Goal: Task Accomplishment & Management: Complete application form

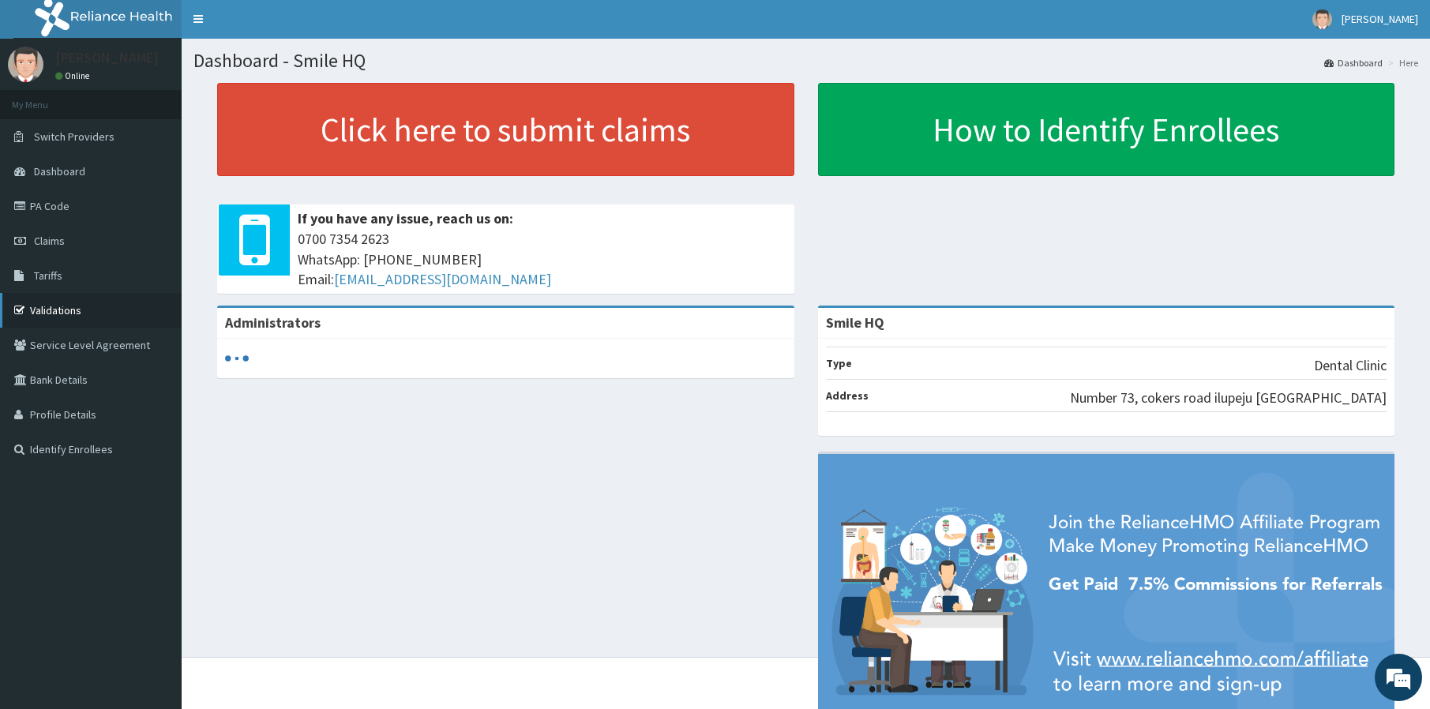
click at [66, 311] on link "Validations" at bounding box center [91, 310] width 182 height 35
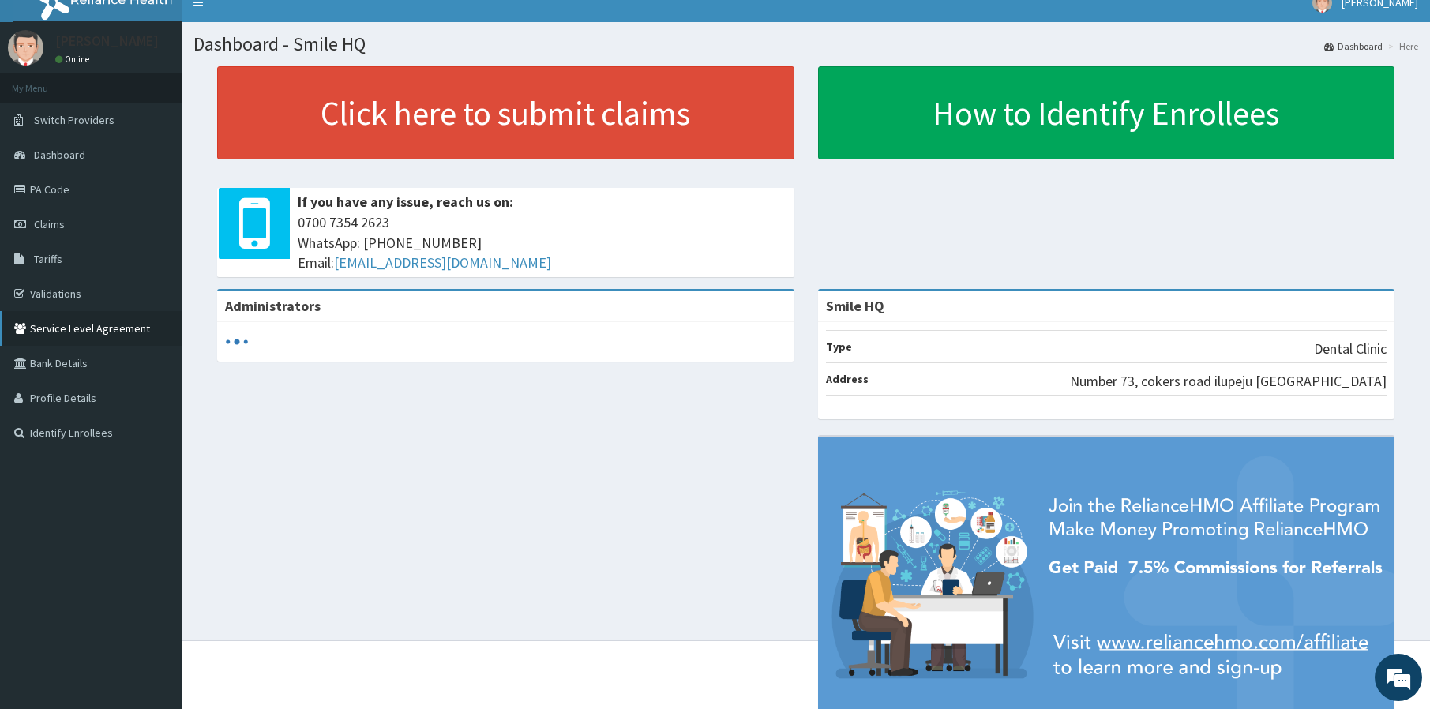
scroll to position [19, 0]
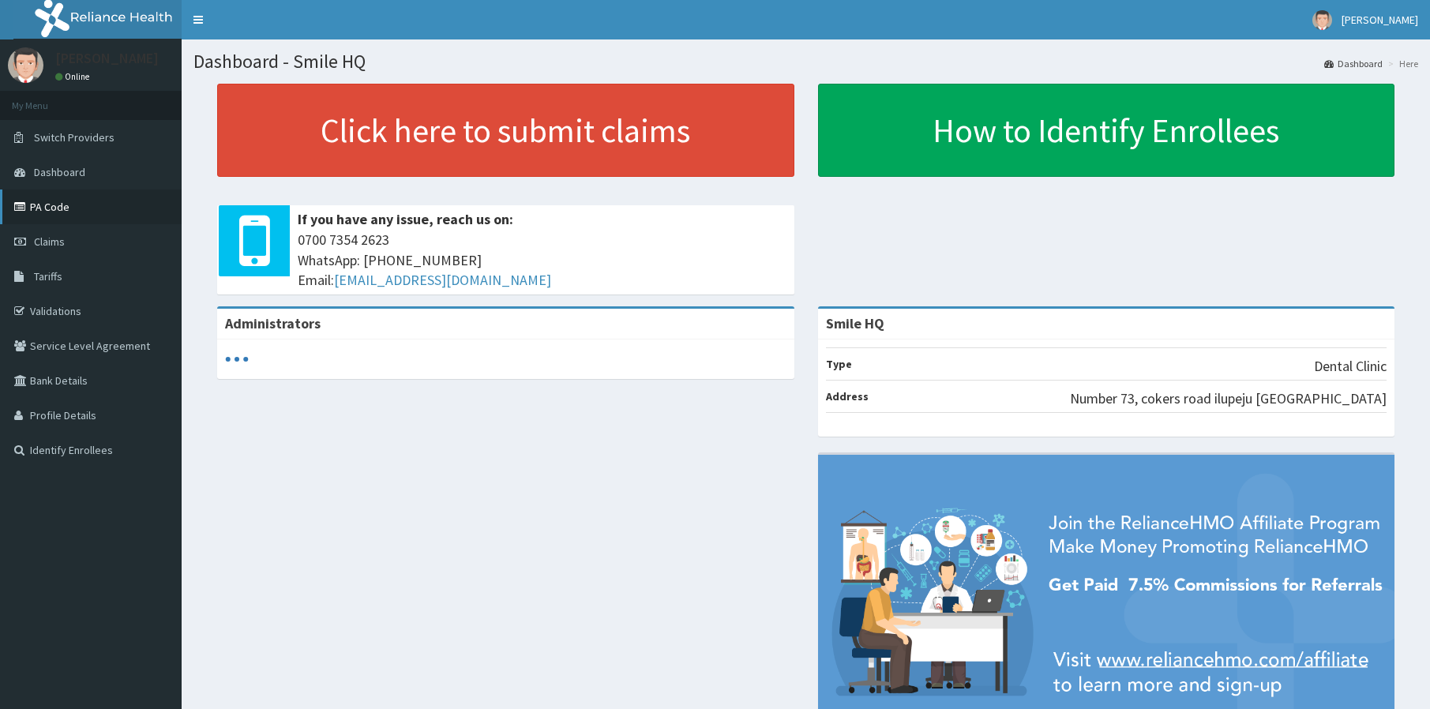
click at [79, 210] on link "PA Code" at bounding box center [91, 206] width 182 height 35
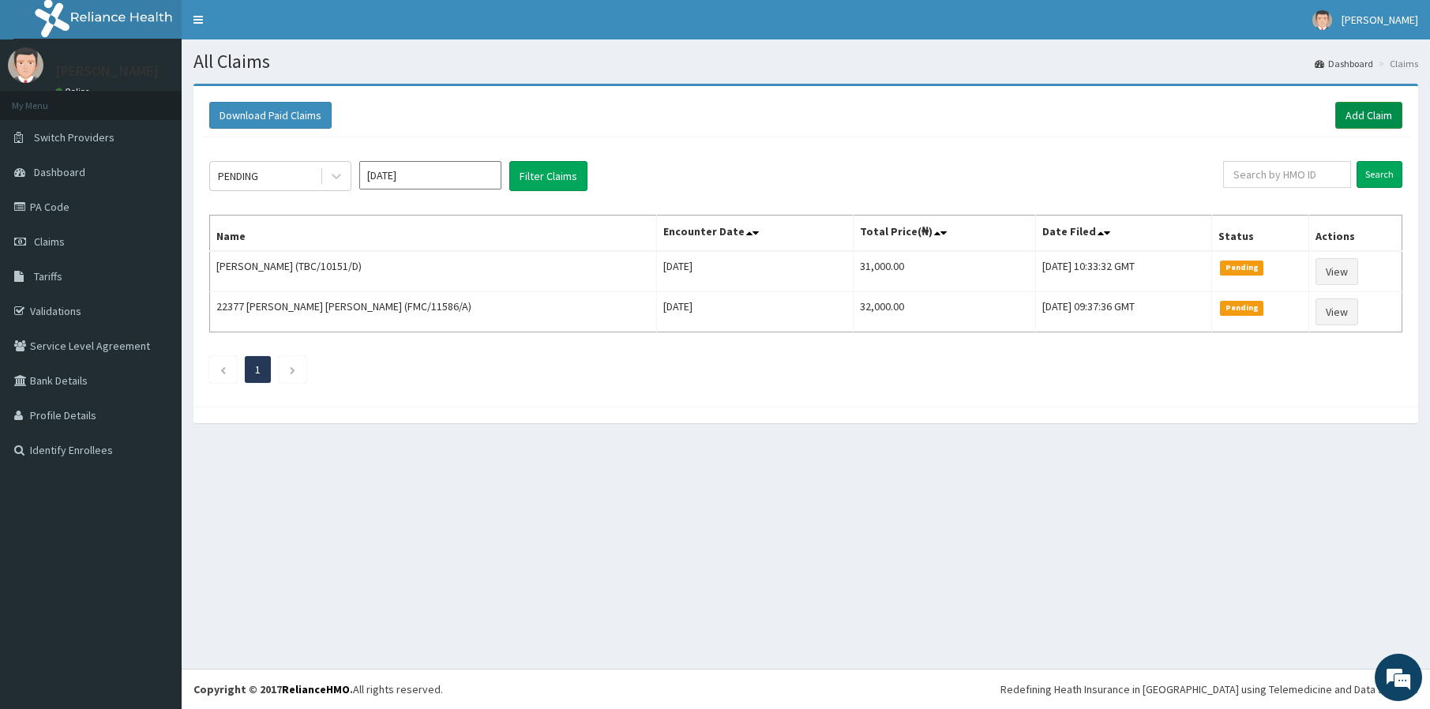
click at [1363, 118] on link "Add Claim" at bounding box center [1368, 115] width 67 height 27
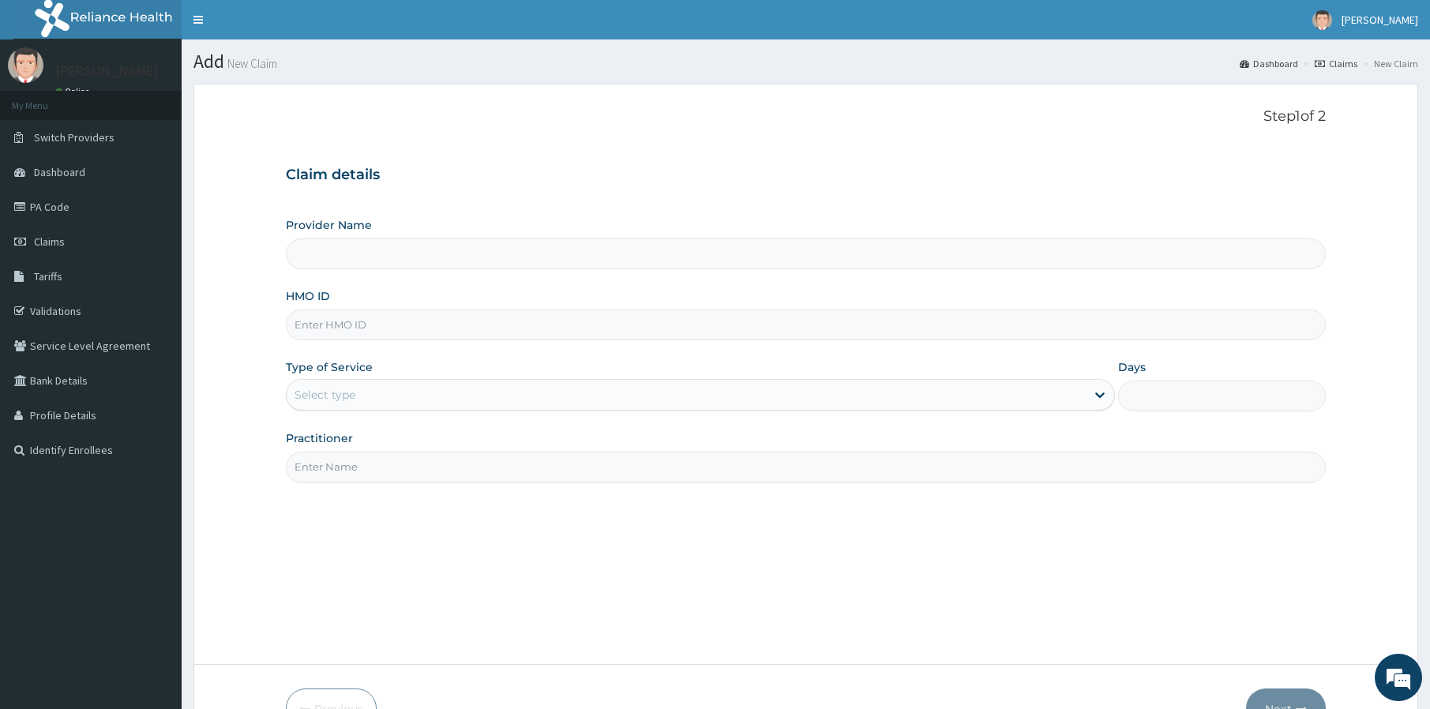
type input "Smile HQ"
click at [324, 338] on input "HMO ID" at bounding box center [806, 324] width 1040 height 31
click at [313, 324] on input "HMO ID" at bounding box center [806, 324] width 1040 height 31
click at [318, 317] on input "HMO ID" at bounding box center [806, 324] width 1040 height 31
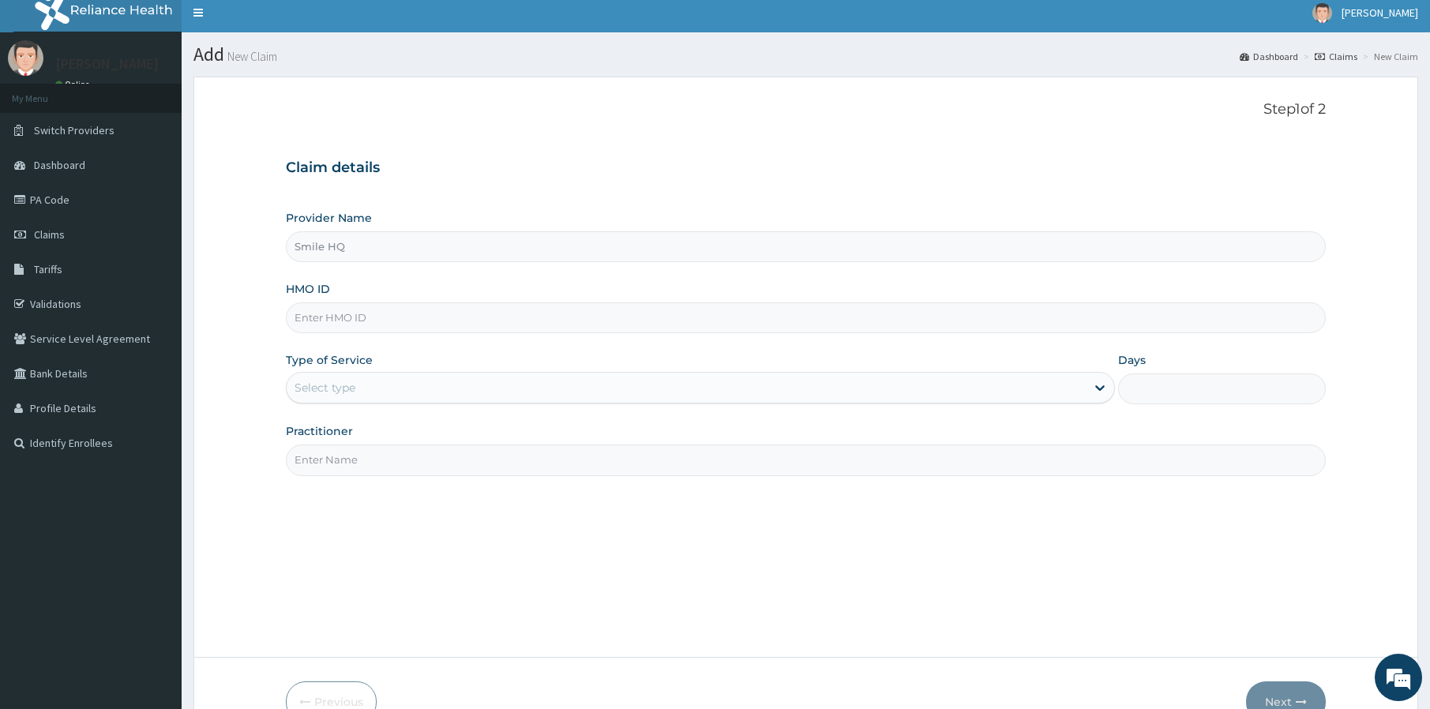
scroll to position [16, 0]
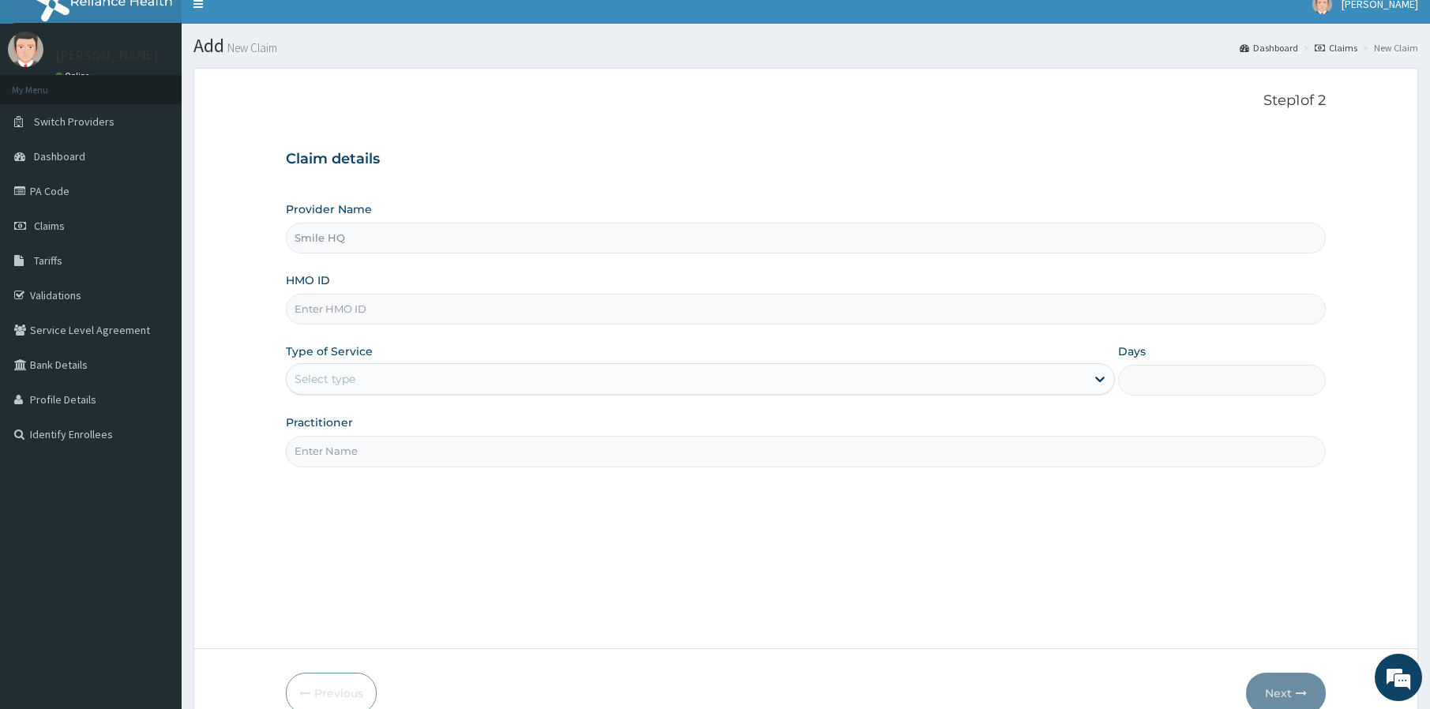
drag, startPoint x: 315, startPoint y: 304, endPoint x: 324, endPoint y: 302, distance: 8.8
click at [316, 304] on input "HMO ID" at bounding box center [806, 309] width 1040 height 31
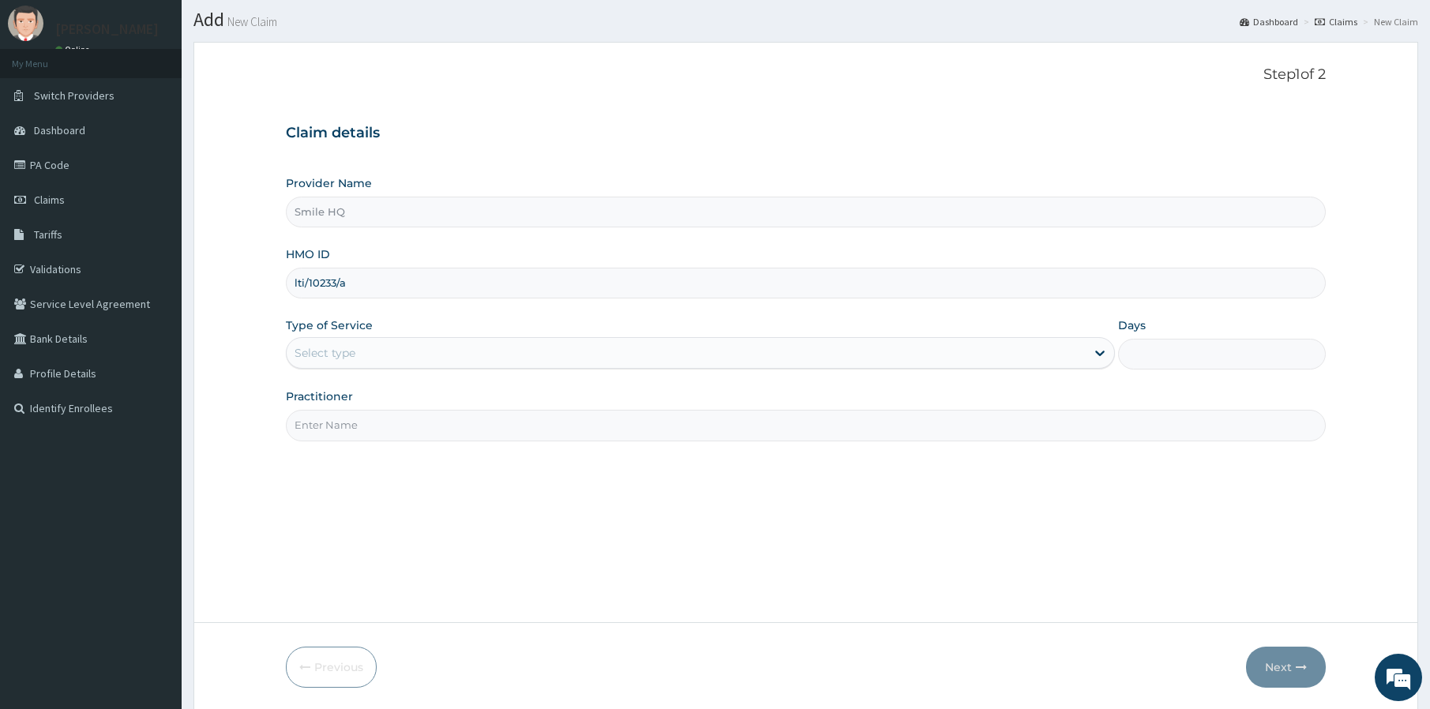
type input "lti/10233/a"
click at [328, 354] on div "Select type" at bounding box center [324, 353] width 61 height 16
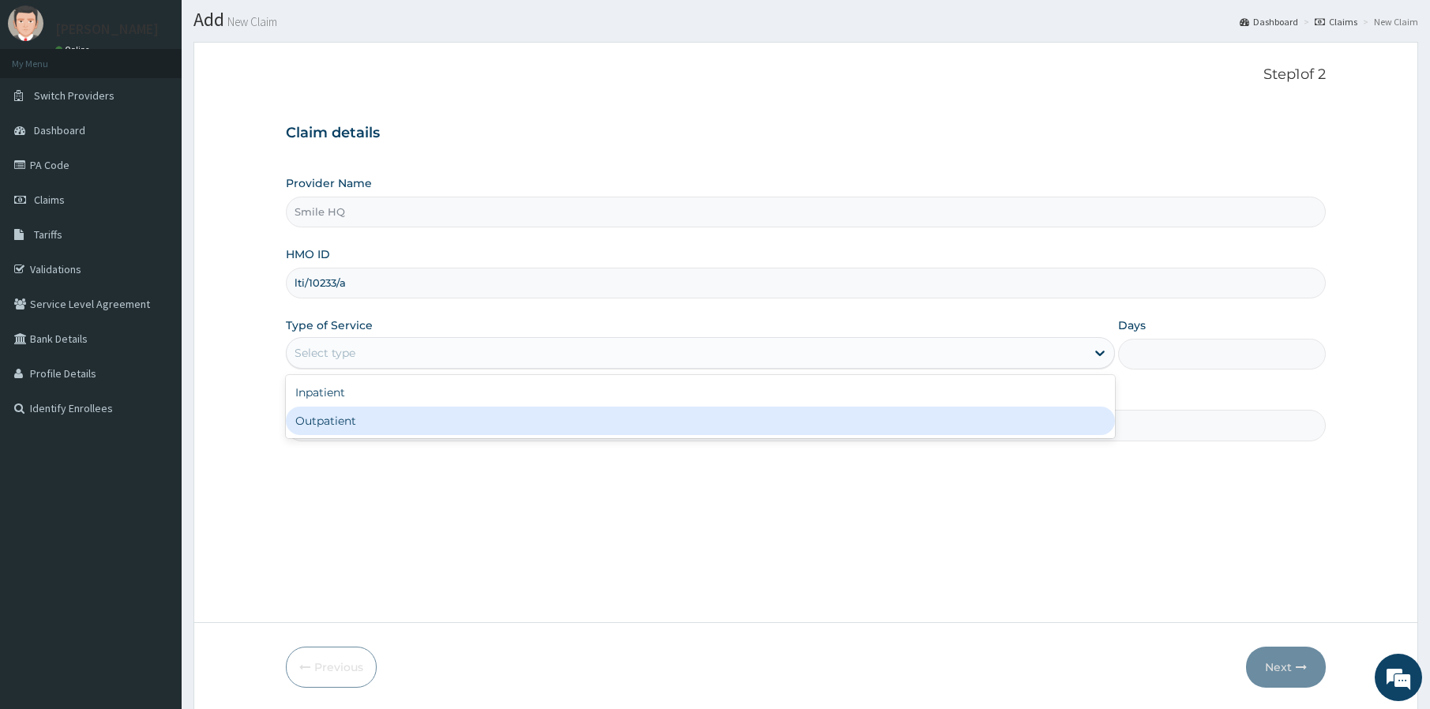
drag, startPoint x: 331, startPoint y: 414, endPoint x: 331, endPoint y: 444, distance: 30.0
click at [331, 414] on div "Outpatient" at bounding box center [700, 421] width 829 height 28
type input "1"
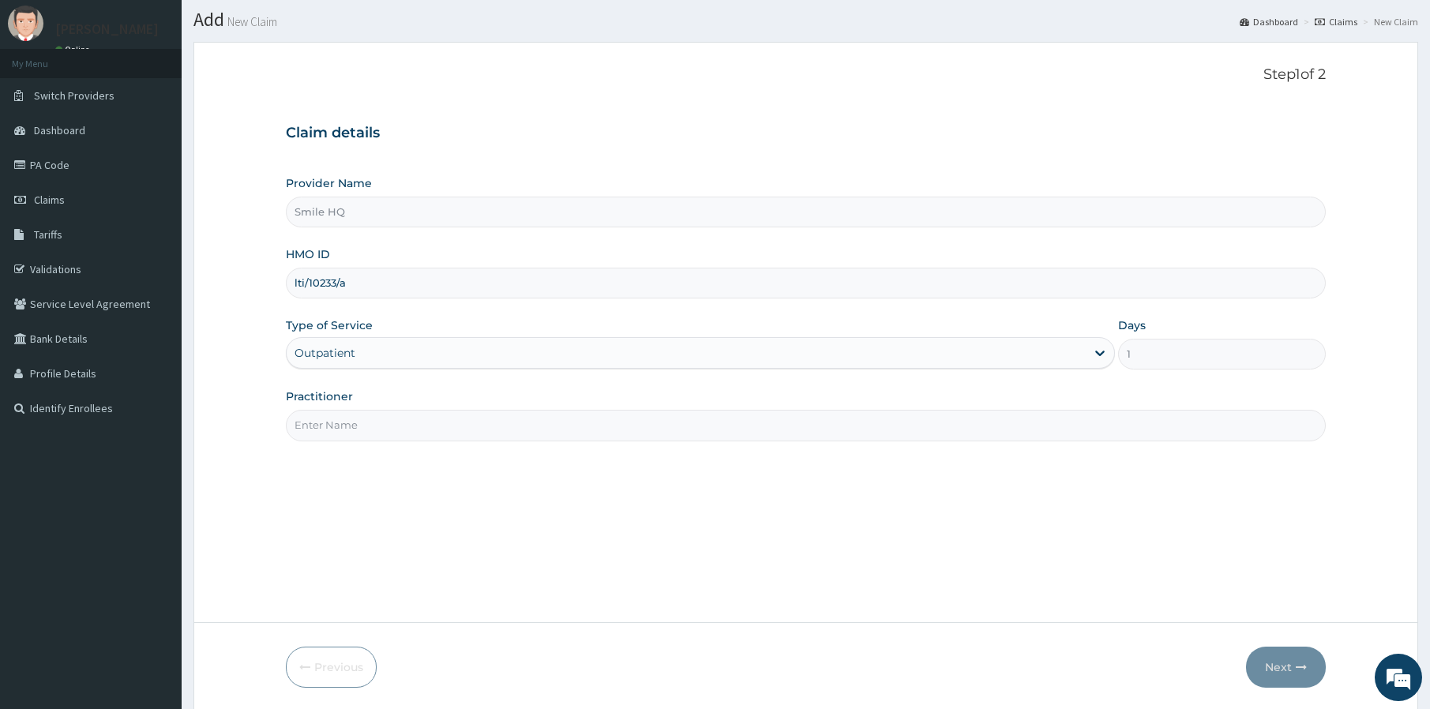
click at [313, 425] on input "Practitioner" at bounding box center [806, 425] width 1040 height 31
click at [322, 427] on input "Practitioner" at bounding box center [806, 425] width 1040 height 31
type input "DR [PERSON_NAME]"
click at [1286, 684] on button "Next" at bounding box center [1286, 669] width 80 height 41
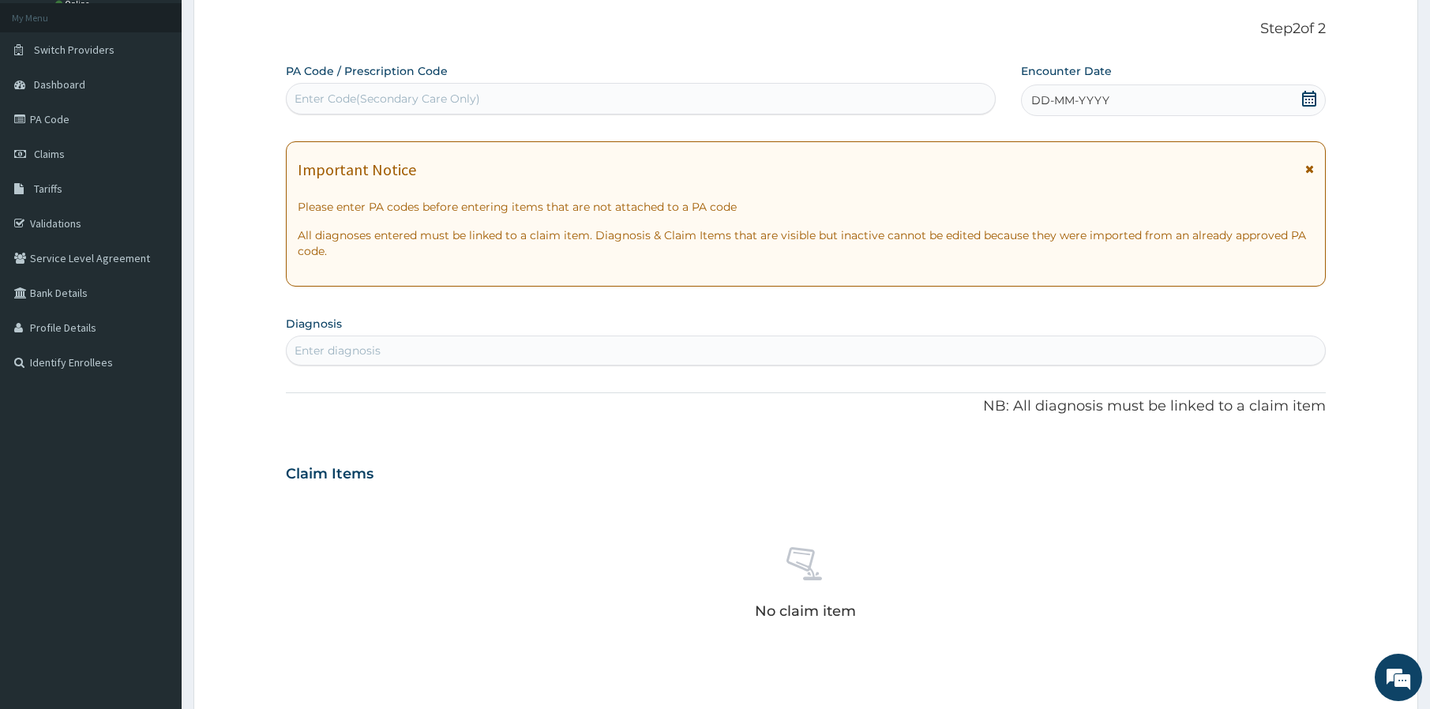
scroll to position [92, 0]
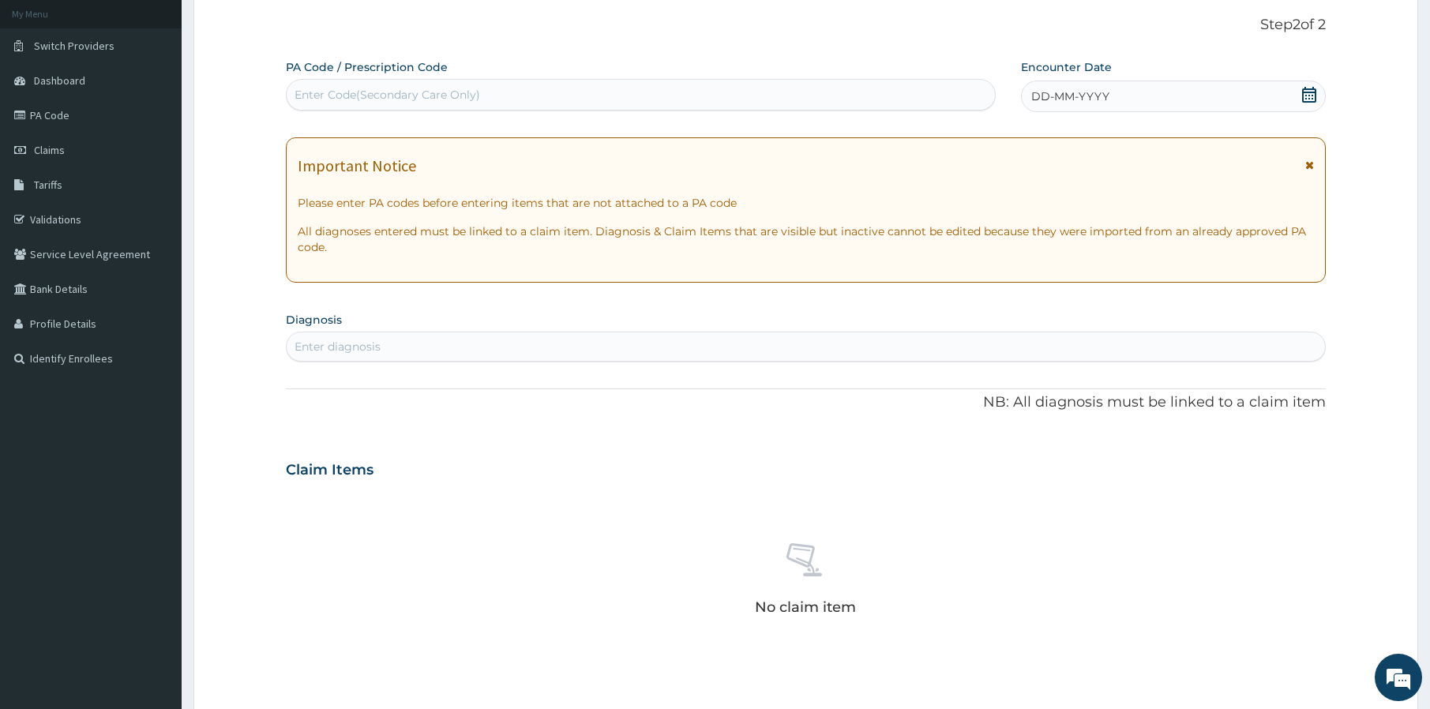
click at [376, 81] on div "Enter Code(Secondary Care Only)" at bounding box center [641, 95] width 710 height 32
paste input "PA/00B567"
type input "PA/00B567"
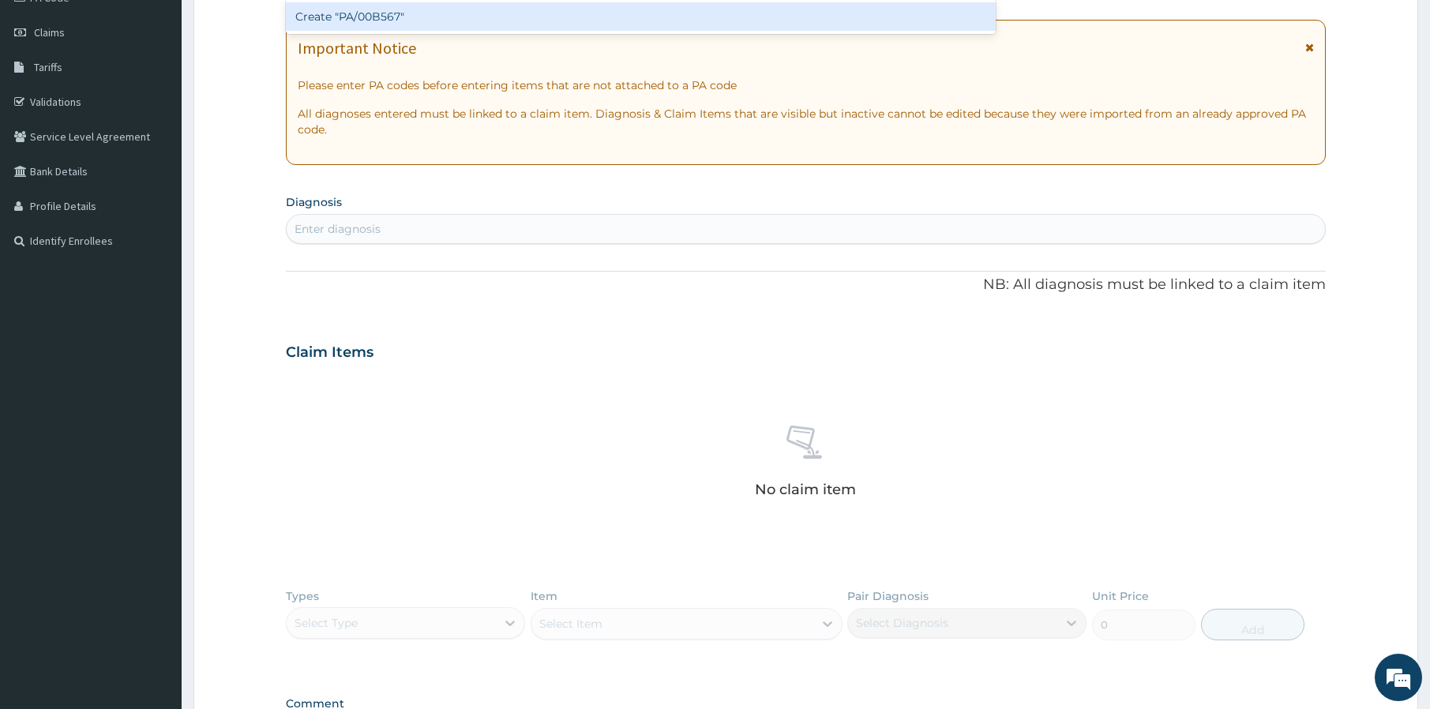
scroll to position [104, 0]
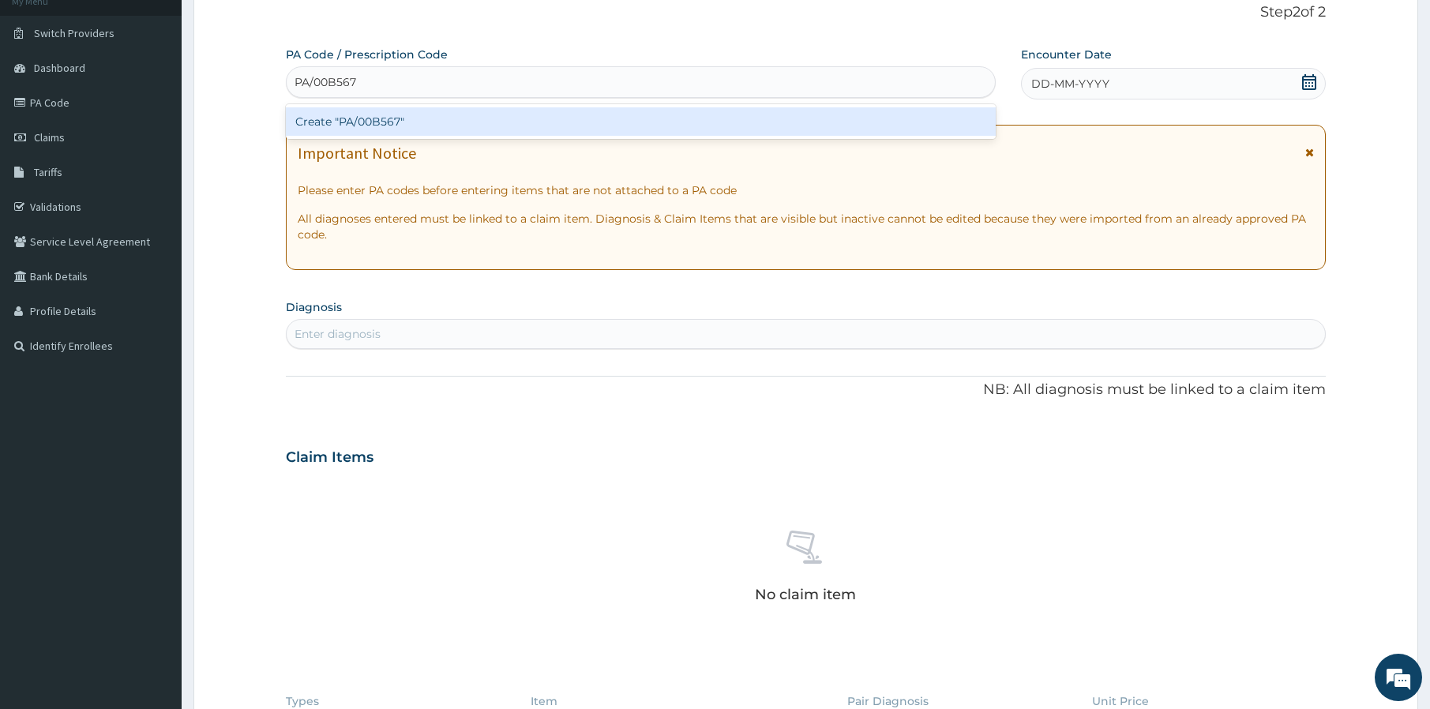
click at [372, 126] on div "Create "PA/00B567"" at bounding box center [641, 121] width 710 height 28
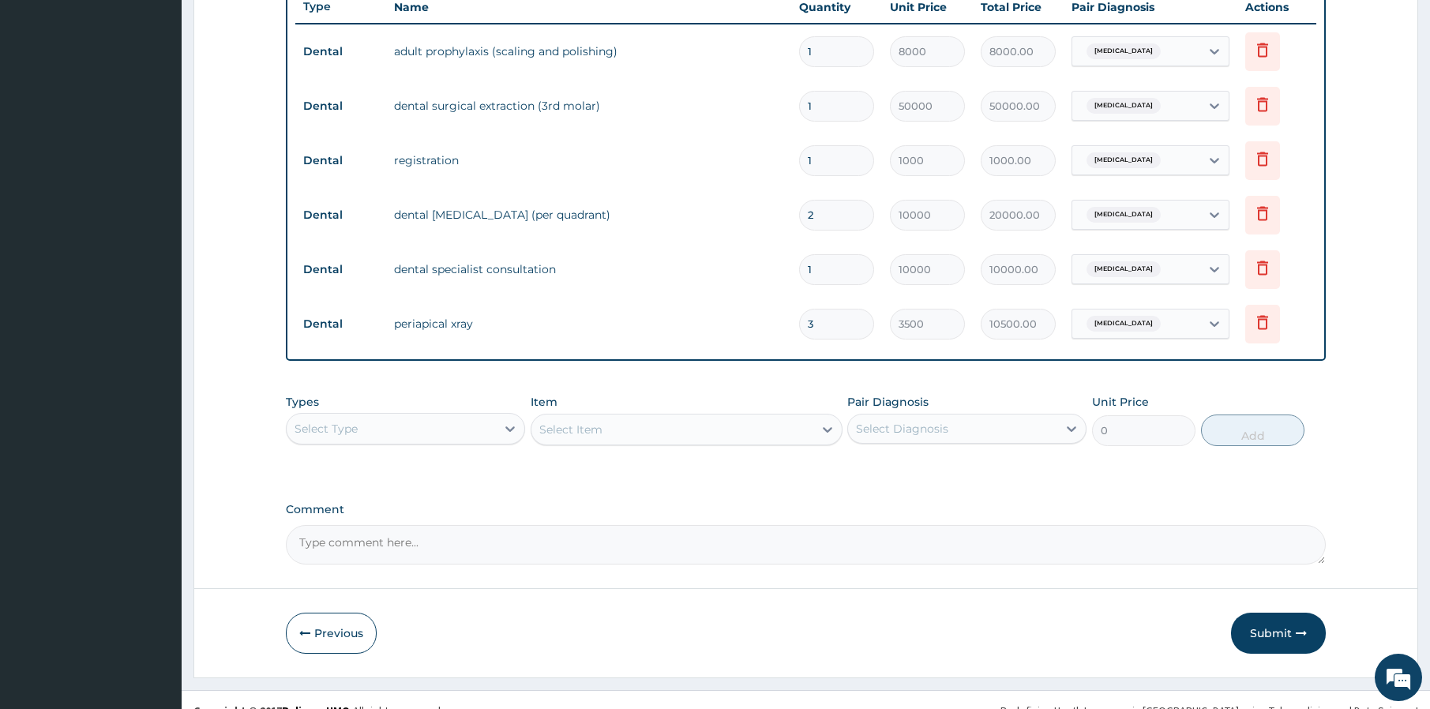
scroll to position [627, 0]
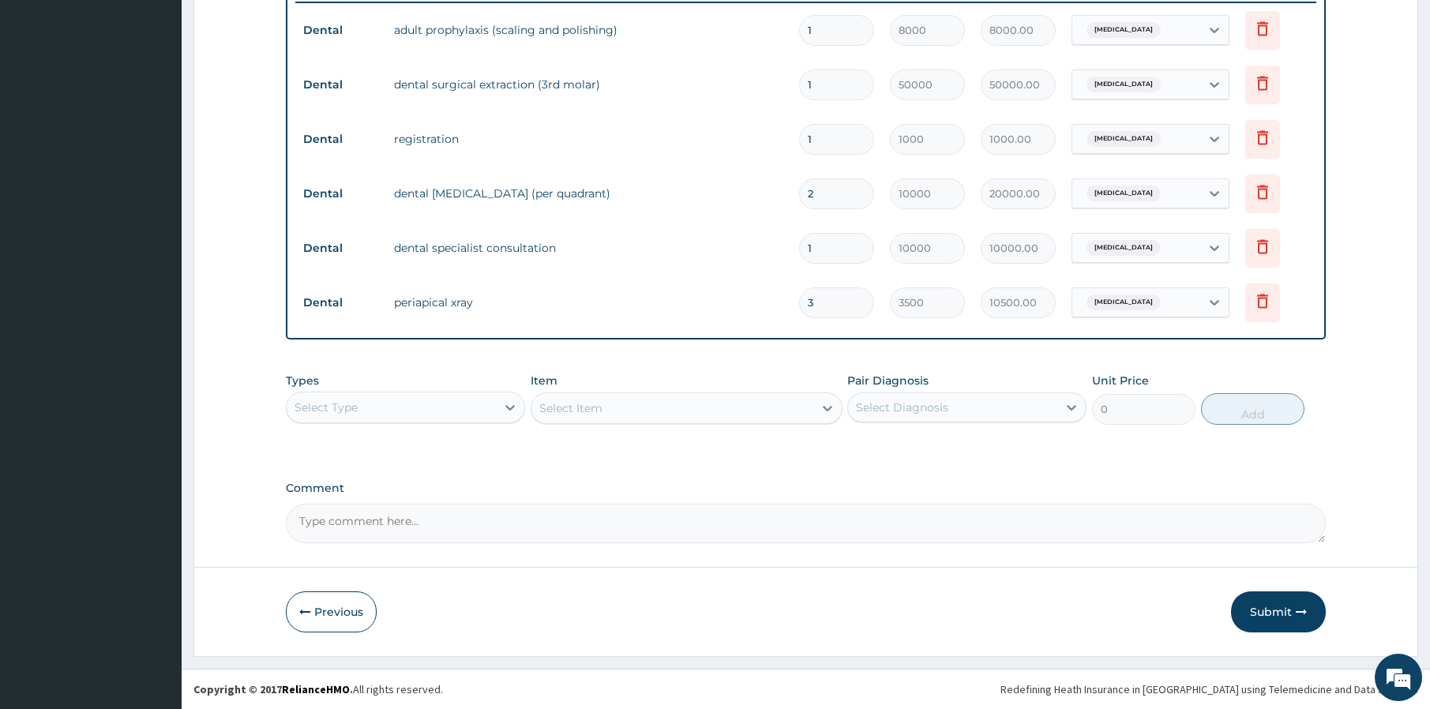
type input "1"
type input "3500.00"
type input "0.00"
type input "1"
type input "3500.00"
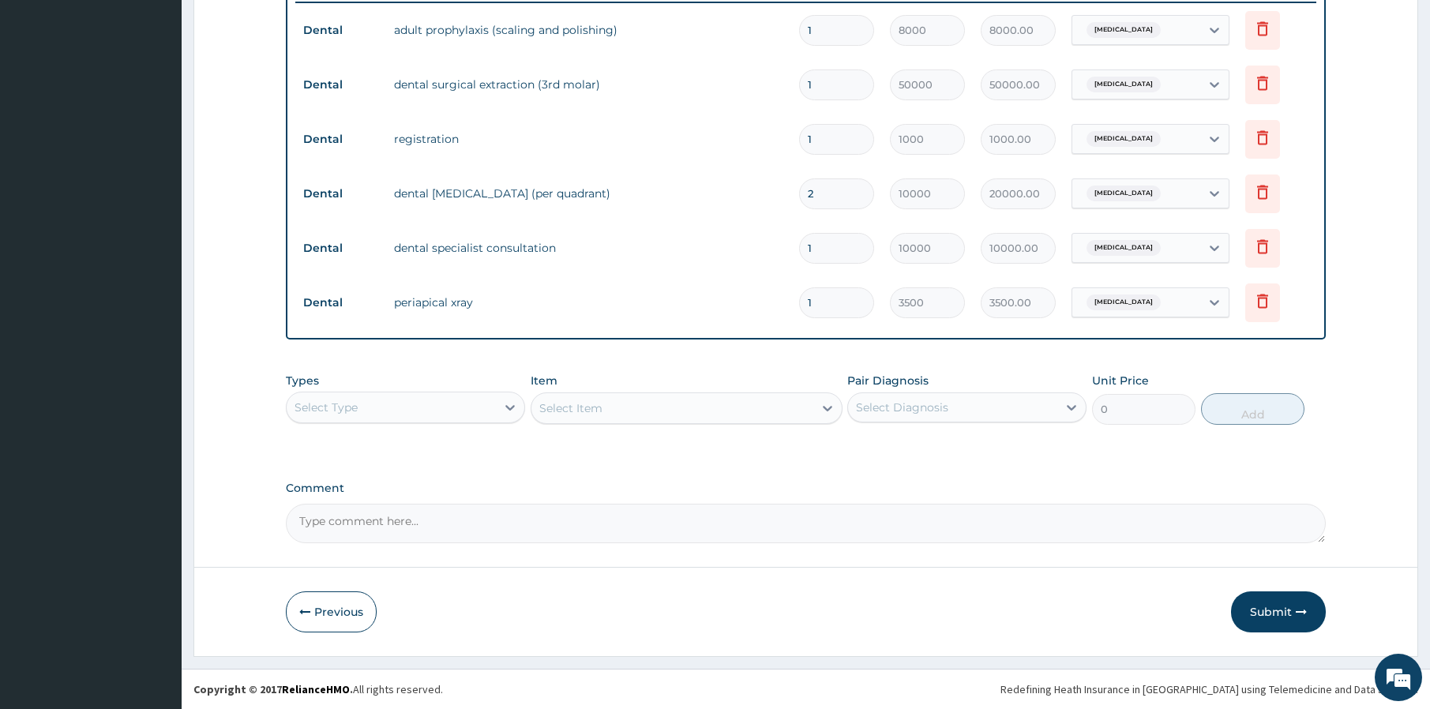
type input "1"
click at [1228, 488] on label "Comment" at bounding box center [806, 488] width 1040 height 13
click at [1228, 504] on textarea "Comment" at bounding box center [806, 523] width 1040 height 39
click at [1303, 610] on icon "button" at bounding box center [1300, 611] width 11 height 11
